Goal: Information Seeking & Learning: Learn about a topic

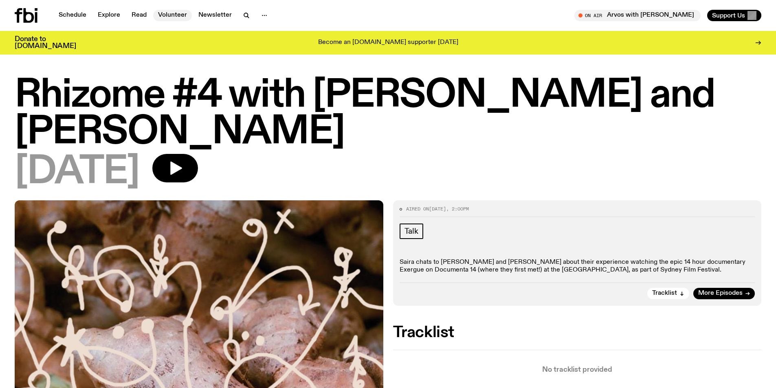
click at [161, 15] on link "Volunteer" at bounding box center [172, 15] width 39 height 11
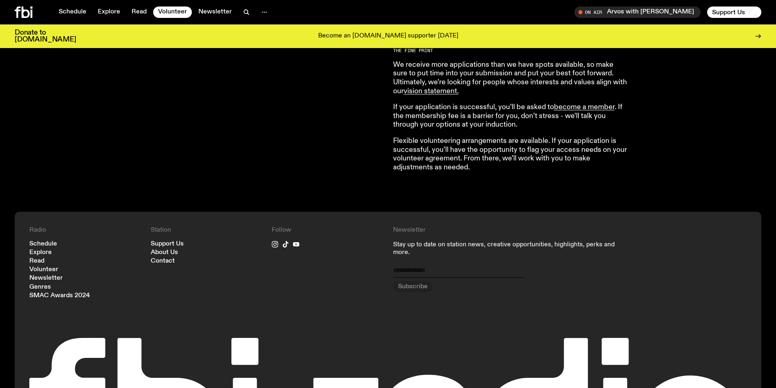
scroll to position [839, 0]
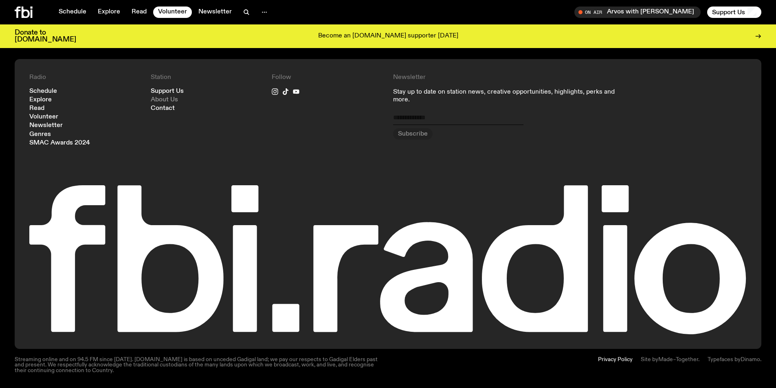
click at [161, 100] on link "About Us" at bounding box center [164, 100] width 27 height 6
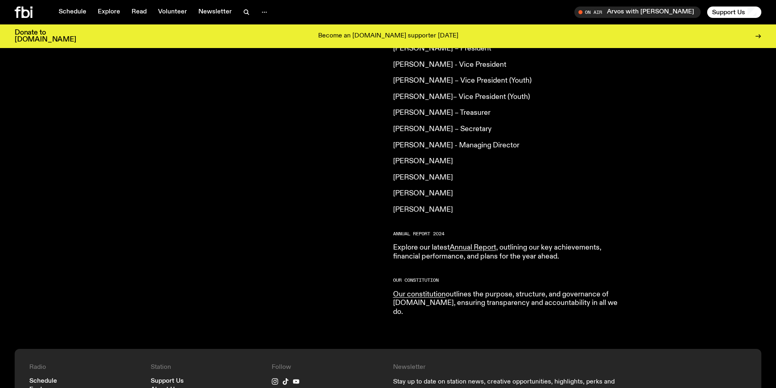
scroll to position [849, 0]
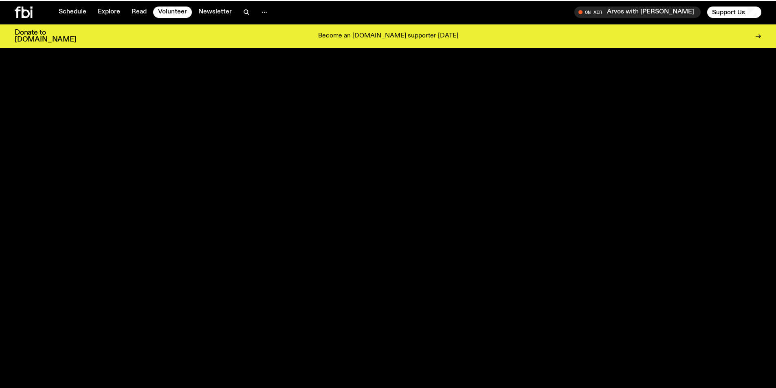
scroll to position [839, 0]
